Goal: Task Accomplishment & Management: Complete application form

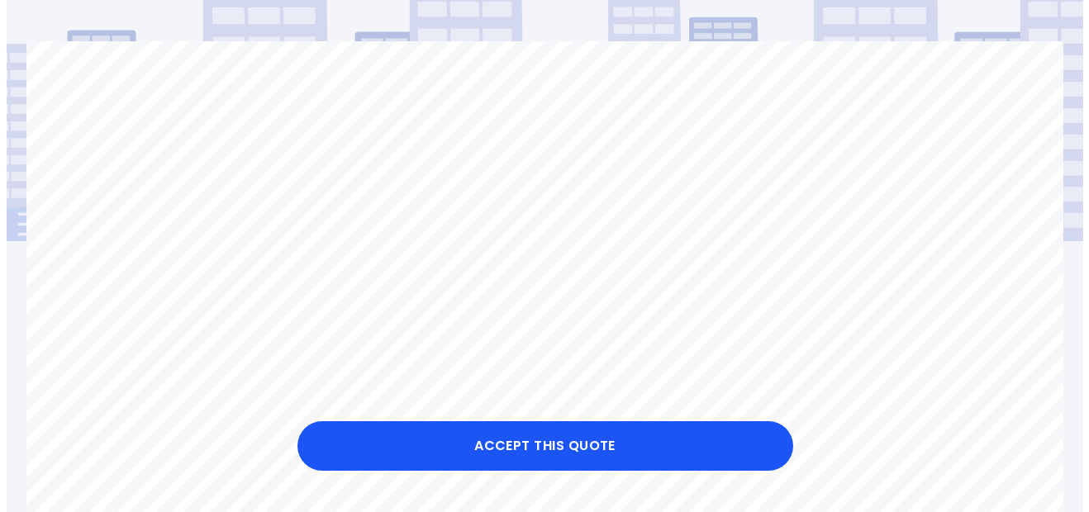
scroll to position [165, 0]
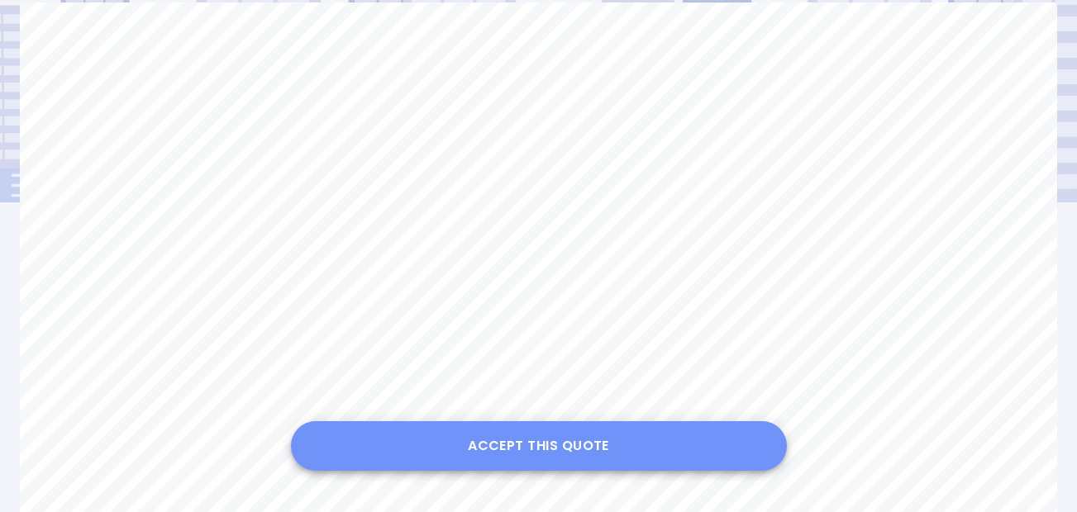
click at [539, 432] on button "Accept this Quote" at bounding box center [539, 446] width 496 height 50
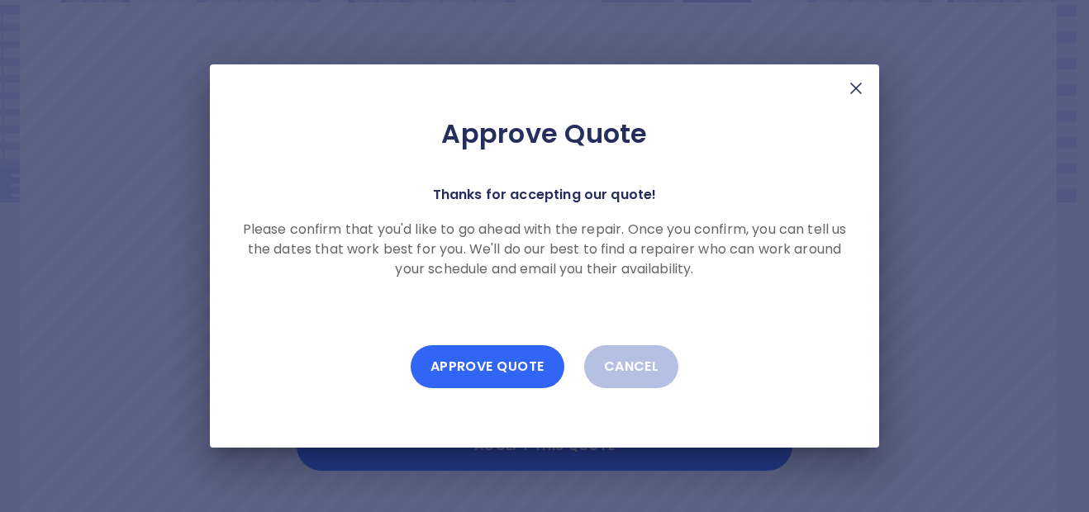
click at [509, 366] on button "Approve Quote" at bounding box center [488, 366] width 154 height 43
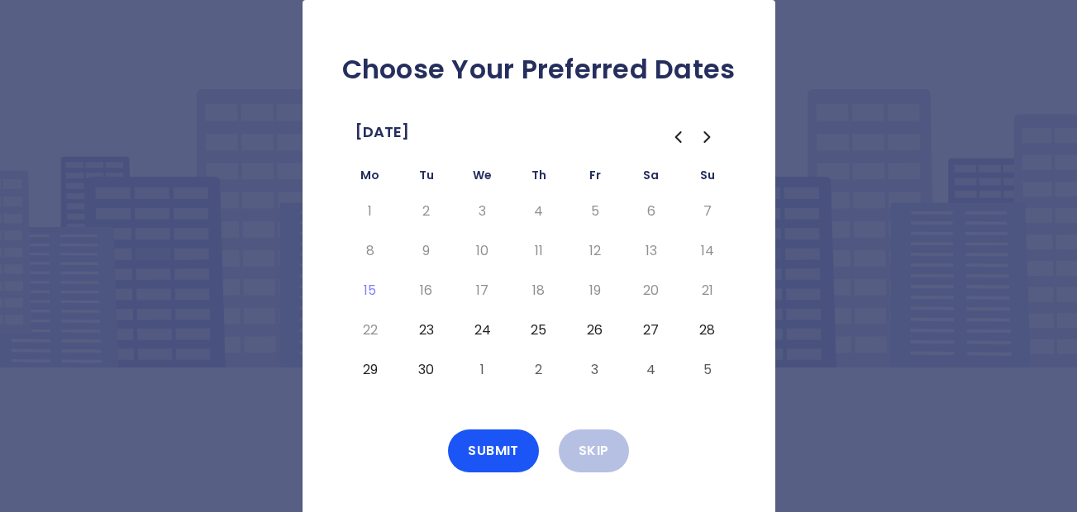
click at [427, 329] on button "23" at bounding box center [427, 330] width 30 height 26
click at [492, 447] on button "Submit" at bounding box center [493, 451] width 91 height 43
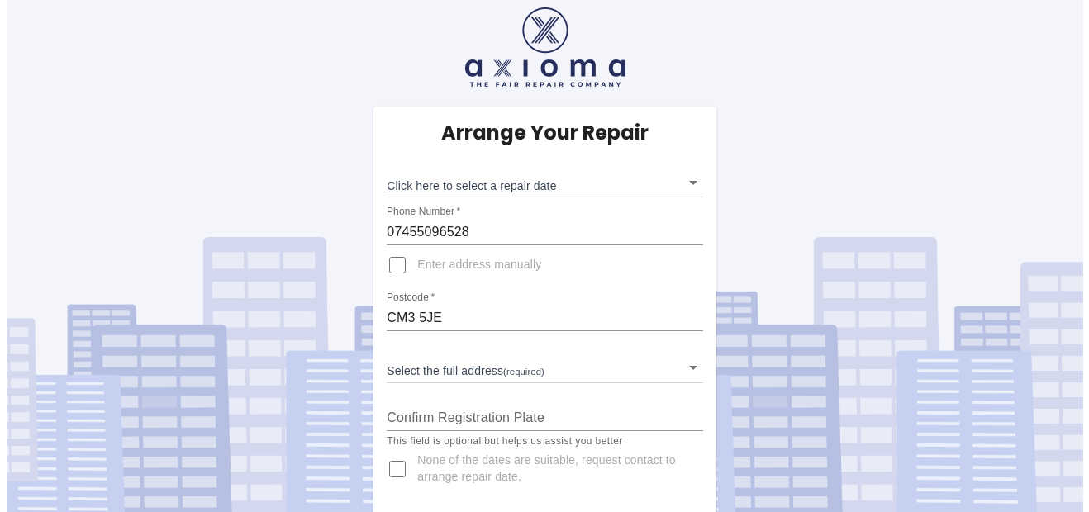
scroll to position [16, 0]
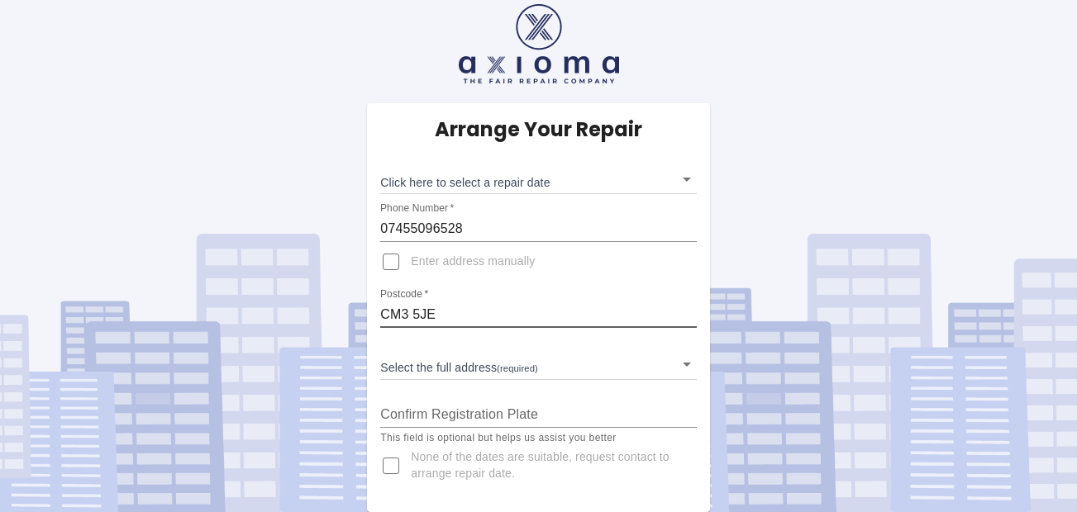
drag, startPoint x: 455, startPoint y: 308, endPoint x: 372, endPoint y: 305, distance: 83.5
click at [372, 305] on div "Arrange Your Repair Click here to select a repair date ​ Phone Number   * 07455…" at bounding box center [538, 307] width 342 height 409
type input "cm234ef"
click at [531, 299] on div "Postcode   * cm234ef" at bounding box center [538, 308] width 316 height 40
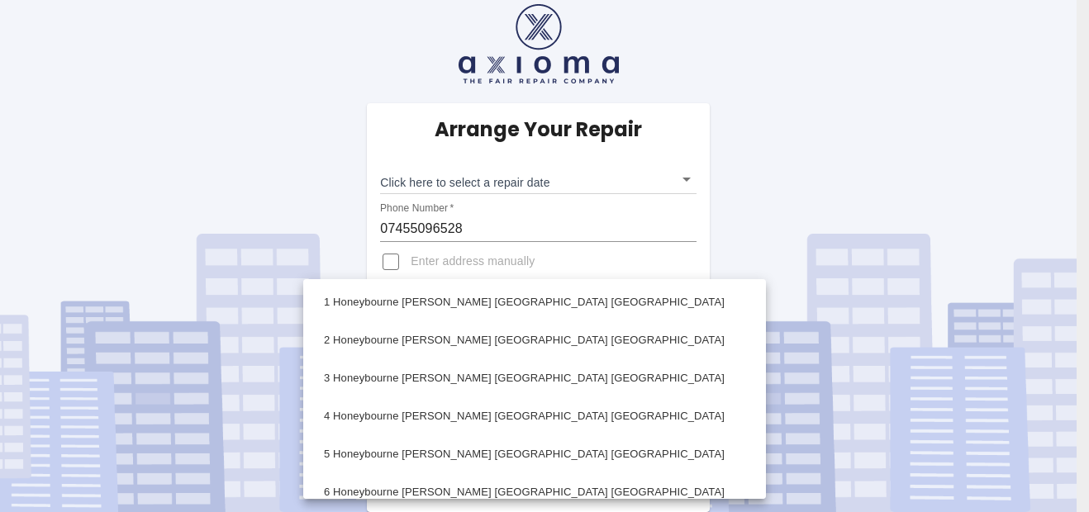
click at [684, 369] on body "Arrange Your Repair Click here to select a repair date ​ Phone Number   * 07455…" at bounding box center [544, 248] width 1089 height 528
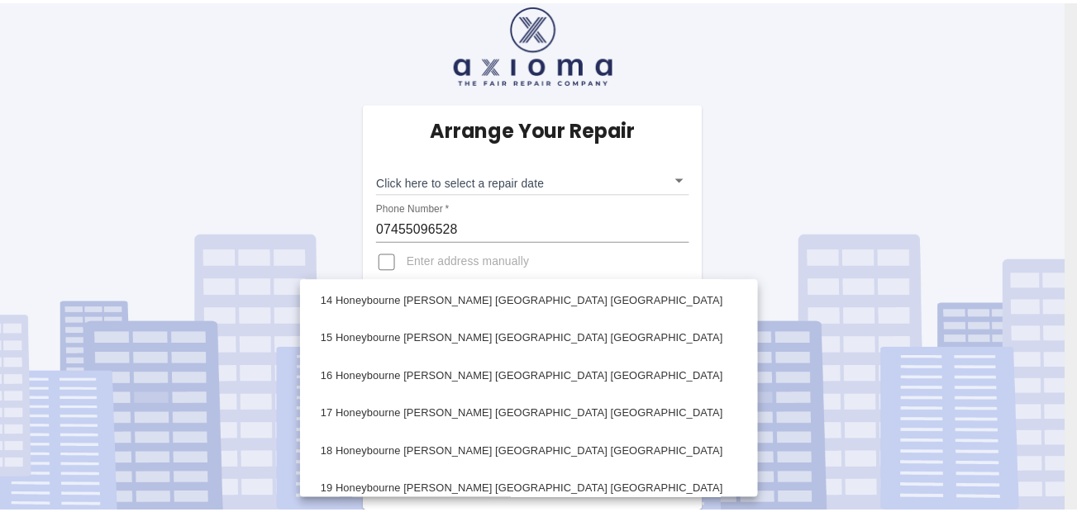
scroll to position [661, 0]
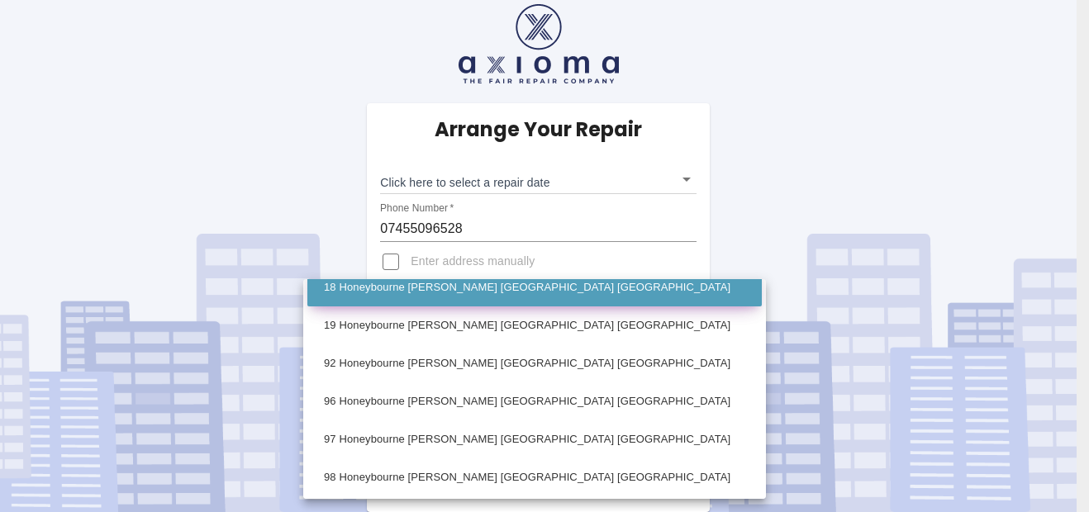
click at [471, 293] on li "18 Honeybourne [PERSON_NAME] [GEOGRAPHIC_DATA] [GEOGRAPHIC_DATA]" at bounding box center [534, 288] width 455 height 38
type input "18 Honeybourne [PERSON_NAME] [GEOGRAPHIC_DATA] [GEOGRAPHIC_DATA]"
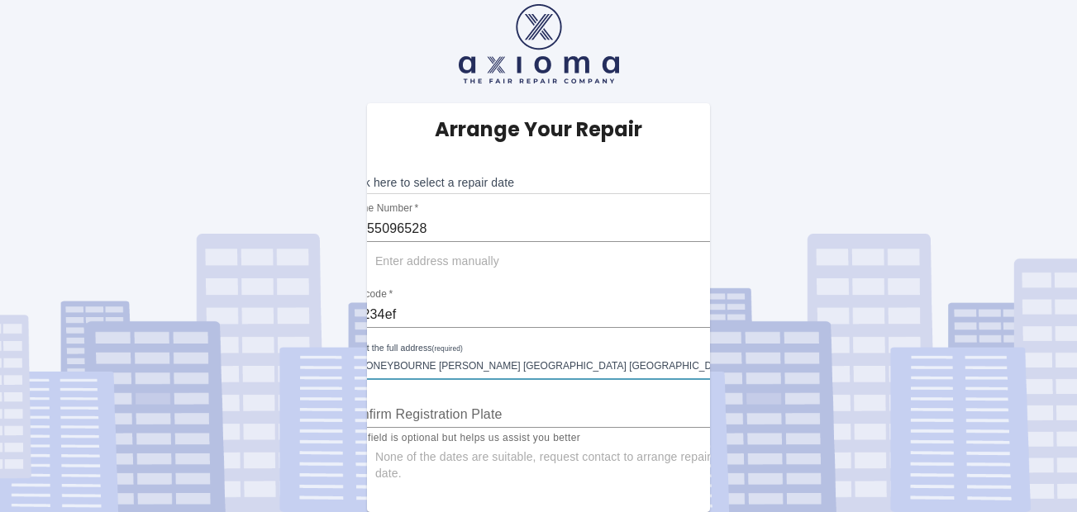
click at [470, 414] on input "Confirm Registration Plate" at bounding box center [539, 415] width 388 height 26
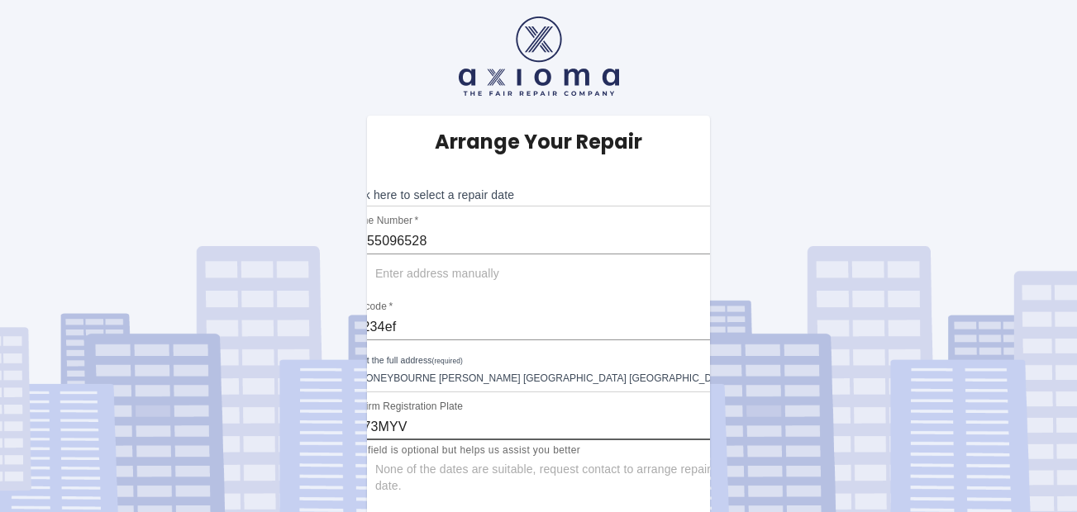
scroll to position [0, 0]
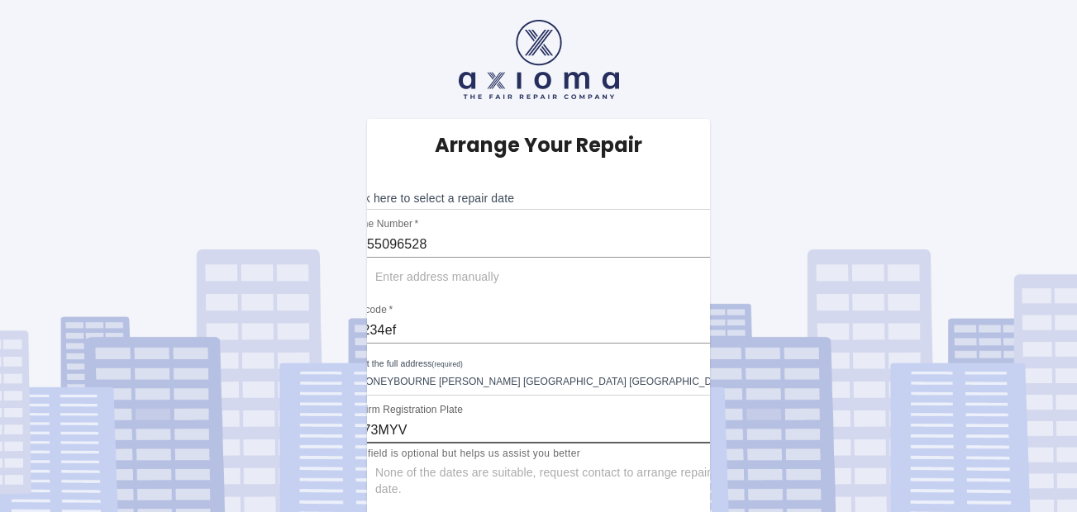
type input "EU73MYV"
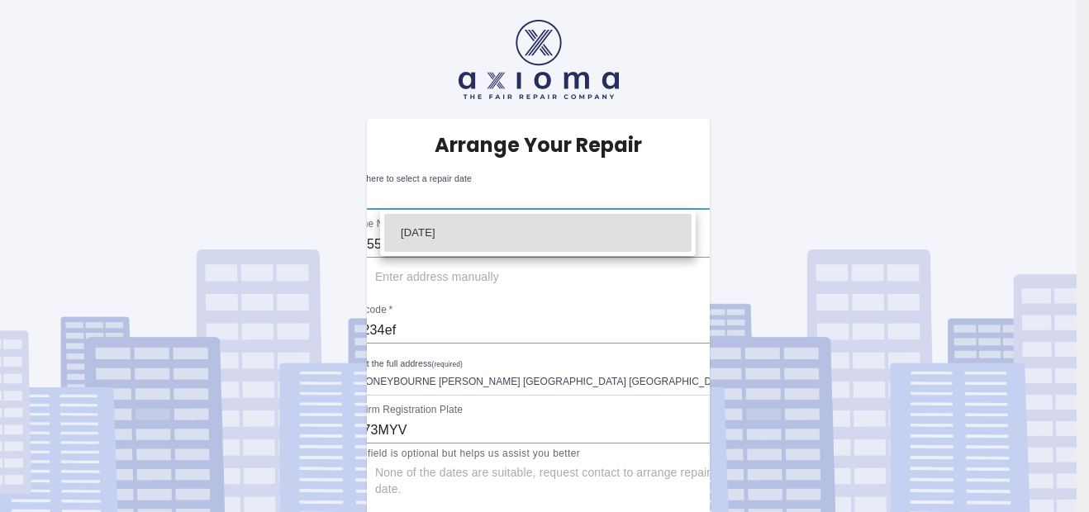
click at [692, 196] on body "Arrange Your Repair Click here to select a repair date ​ Phone Number   * 07455…" at bounding box center [544, 264] width 1089 height 528
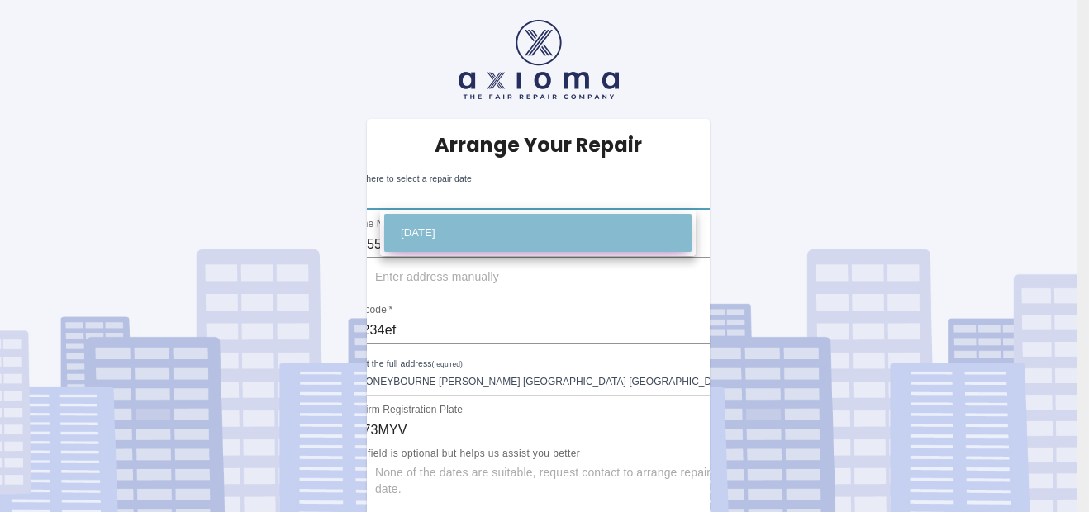
click at [505, 233] on li "[DATE]" at bounding box center [537, 233] width 307 height 38
type input "[DATE]T00:00:00.000Z"
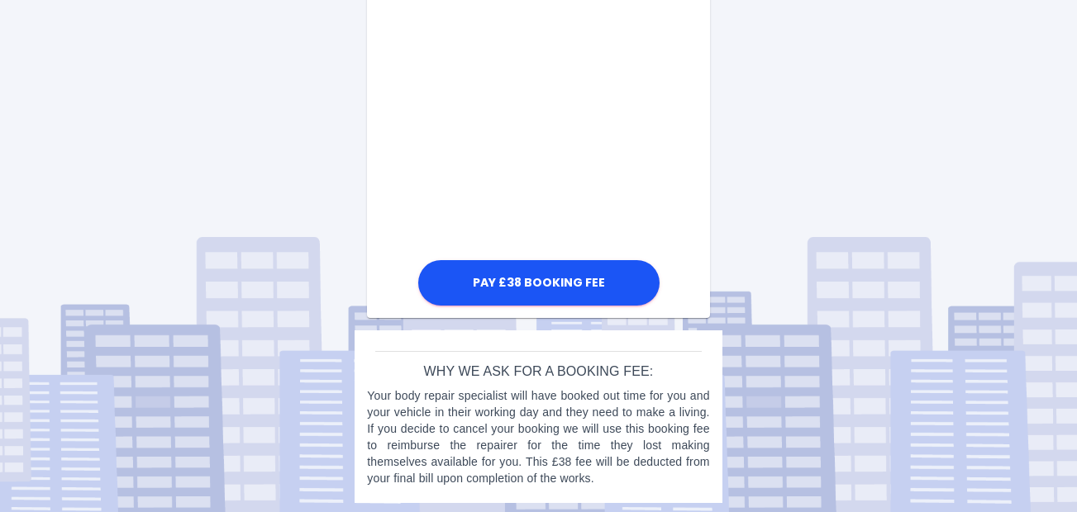
scroll to position [1051, 0]
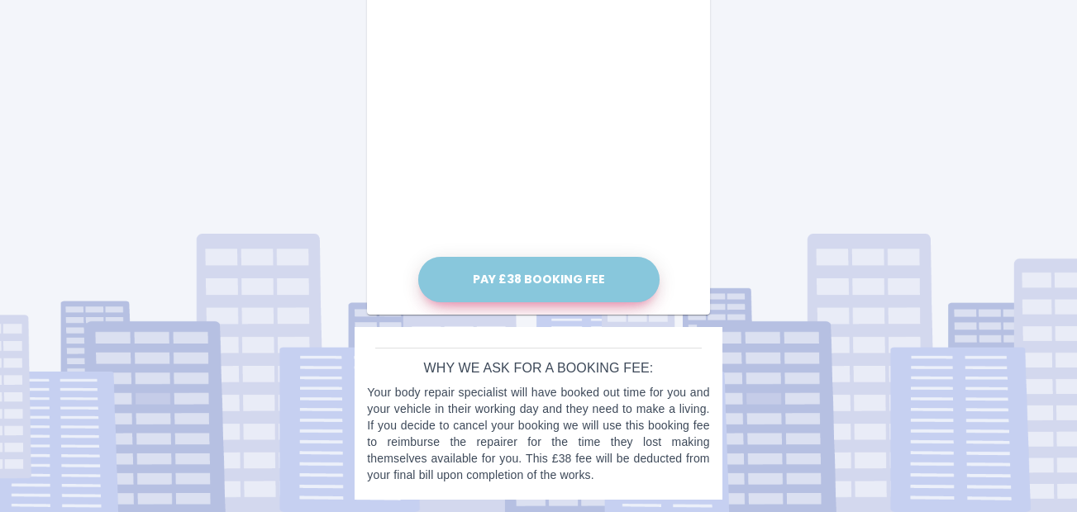
click at [545, 282] on button "Pay £38 Booking Fee" at bounding box center [538, 279] width 241 height 45
